Goal: Task Accomplishment & Management: Use online tool/utility

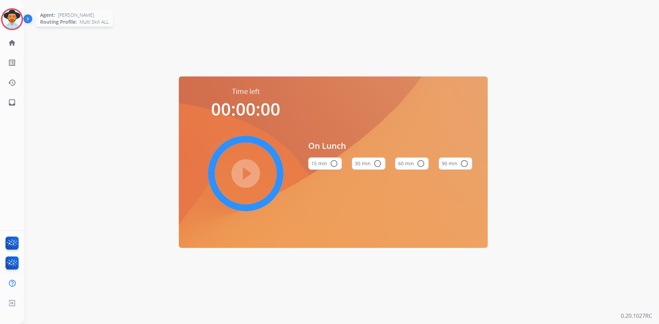
drag, startPoint x: 13, startPoint y: 17, endPoint x: 20, endPoint y: 19, distance: 6.5
click at [13, 17] on img at bounding box center [11, 19] width 19 height 19
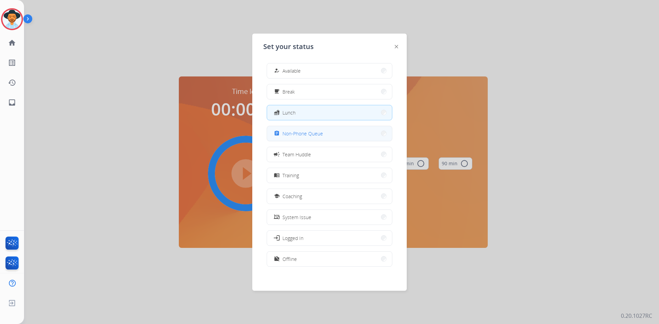
click at [320, 132] on span "Non-Phone Queue" at bounding box center [302, 133] width 40 height 7
